Goal: Navigation & Orientation: Find specific page/section

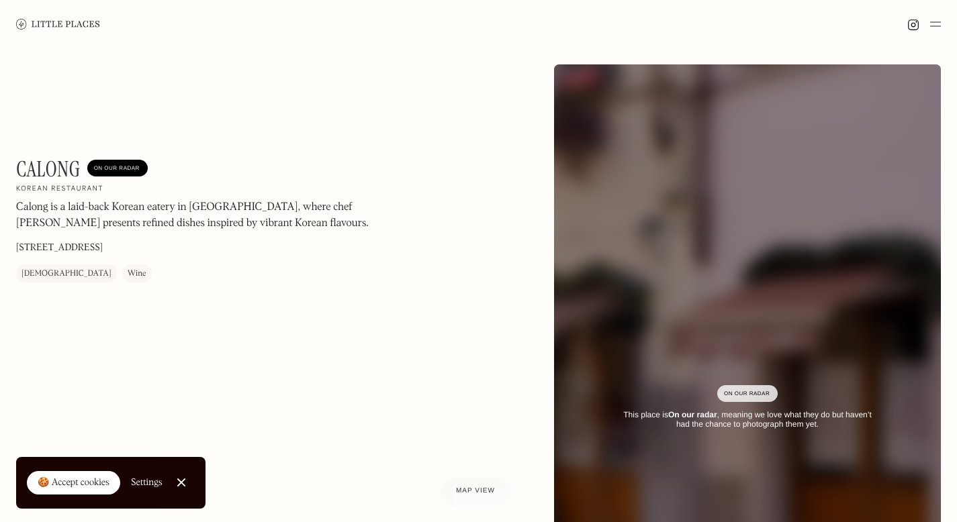
click at [937, 21] on img at bounding box center [935, 24] width 11 height 16
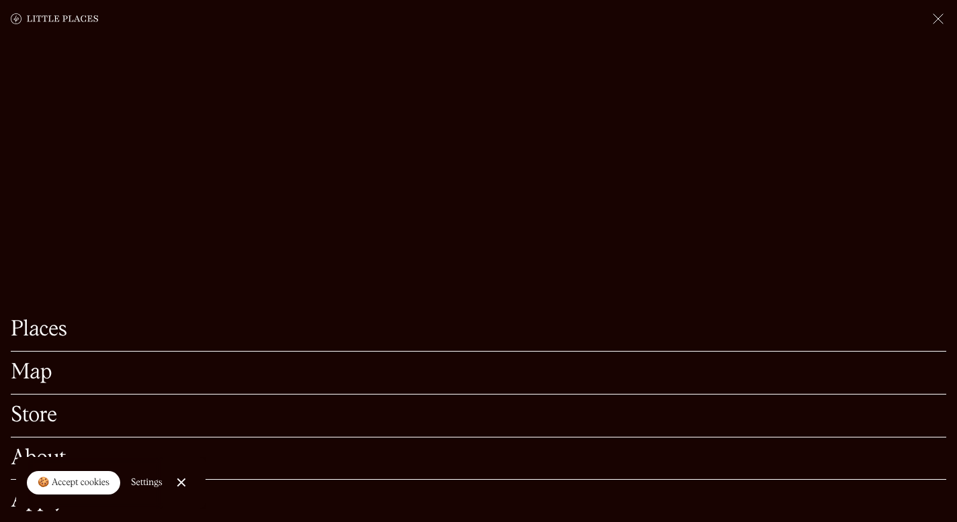
scroll to position [281, 0]
click at [187, 480] on link "Close Cookie Popup" at bounding box center [181, 482] width 27 height 27
click at [47, 449] on link "About" at bounding box center [478, 459] width 935 height 21
click at [34, 320] on link "Places" at bounding box center [478, 330] width 935 height 21
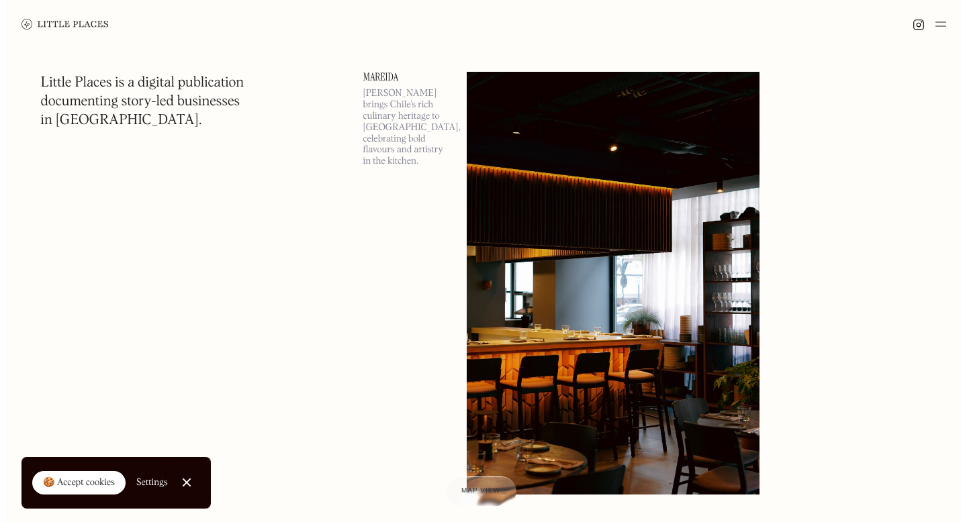
scroll to position [596, 0]
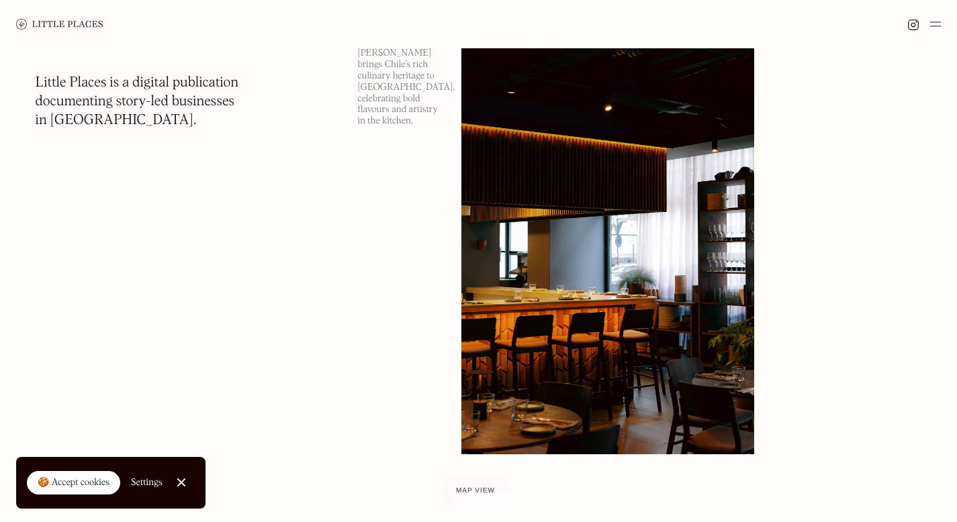
click at [728, 175] on img at bounding box center [607, 243] width 293 height 423
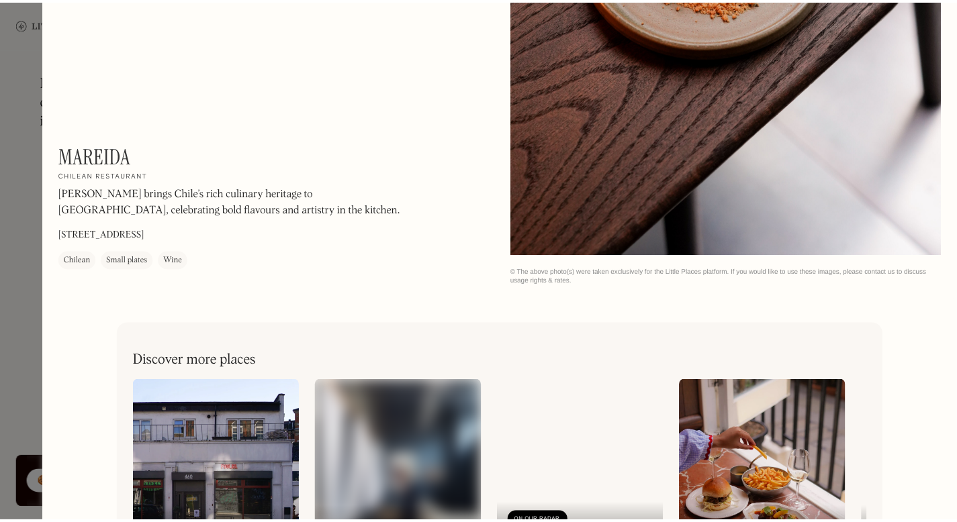
scroll to position [2061, 0]
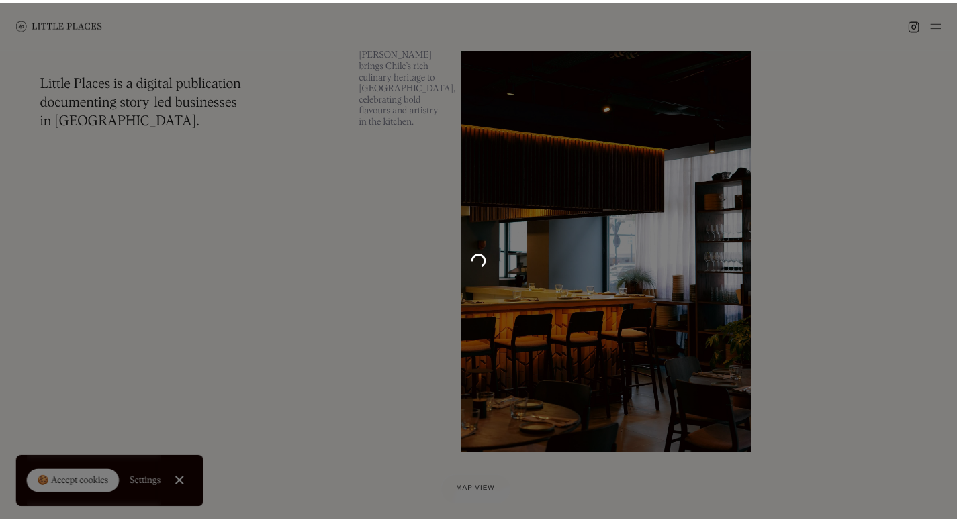
scroll to position [2036, 0]
